Goal: Task Accomplishment & Management: Complete application form

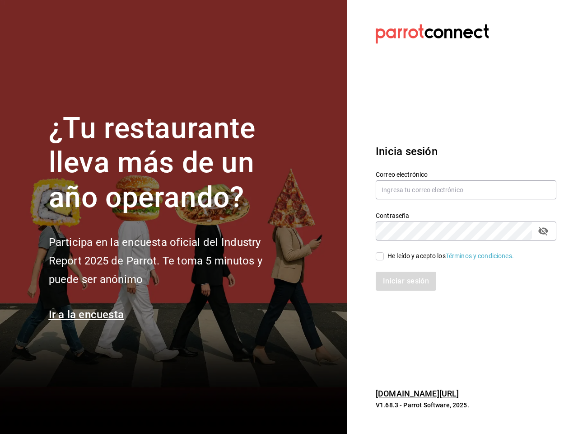
click at [289, 217] on div "¿Tu restaurante lleva más de un año operando? Participa en la encuesta oficial …" at bounding box center [171, 217] width 244 height 212
click at [466, 190] on input "text" at bounding box center [466, 189] width 181 height 19
click at [543, 231] on icon "passwordField" at bounding box center [543, 231] width 10 height 9
